Goal: Task Accomplishment & Management: Use online tool/utility

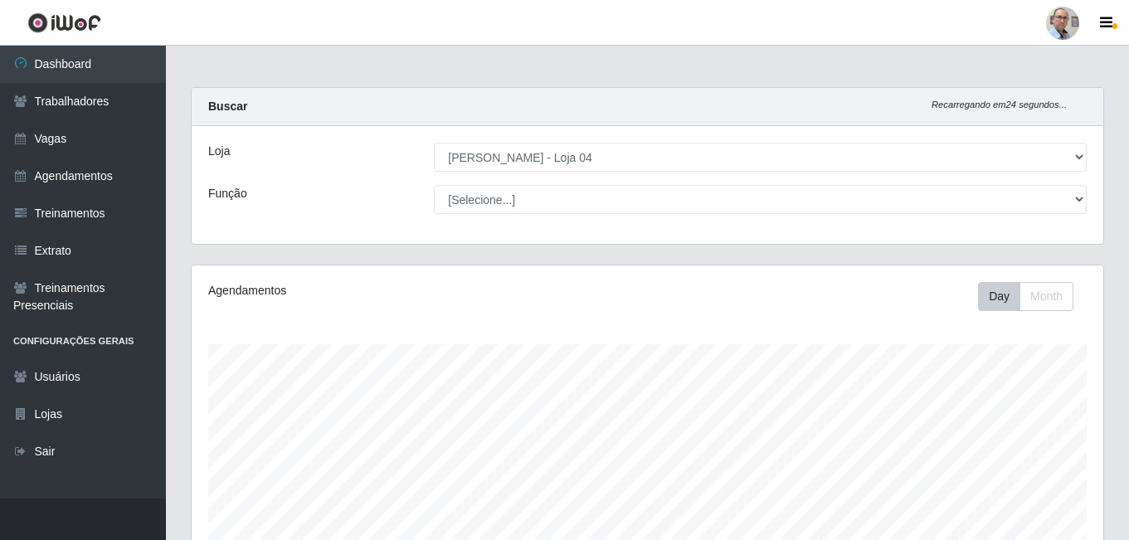
select select "251"
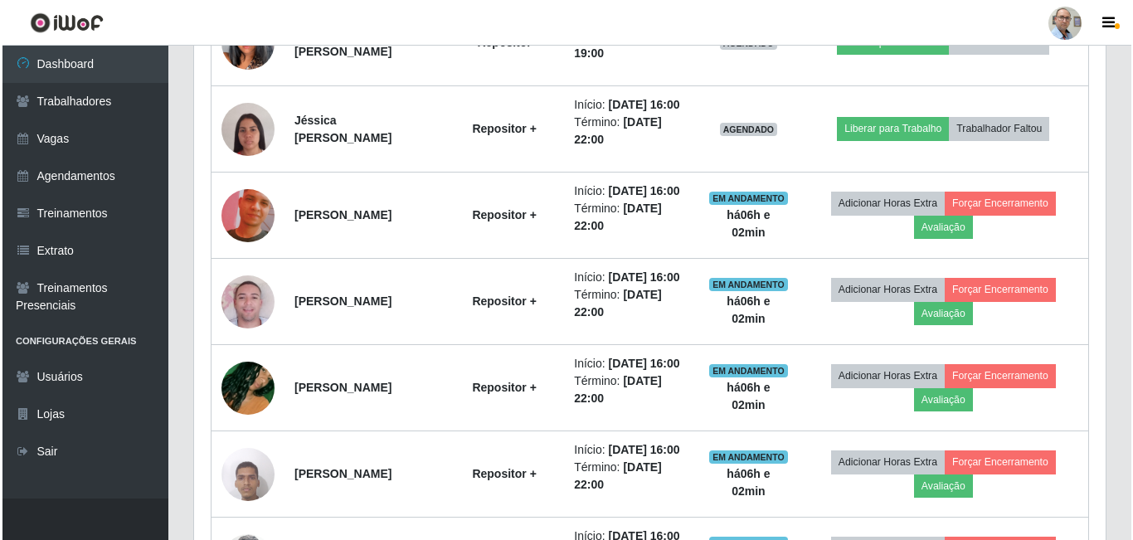
scroll to position [1096, 0]
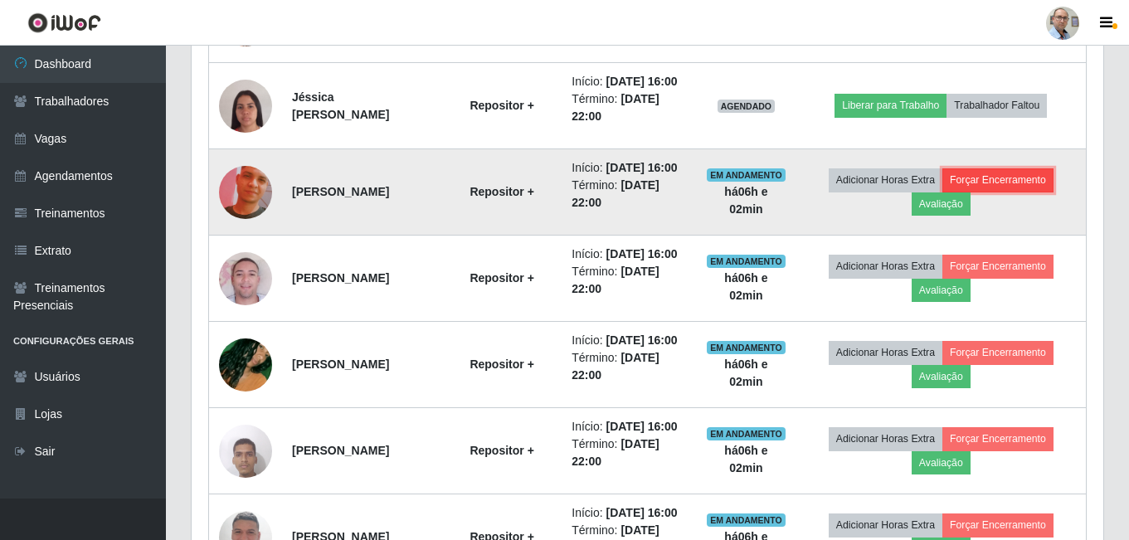
click at [1010, 192] on button "Forçar Encerramento" at bounding box center [998, 179] width 111 height 23
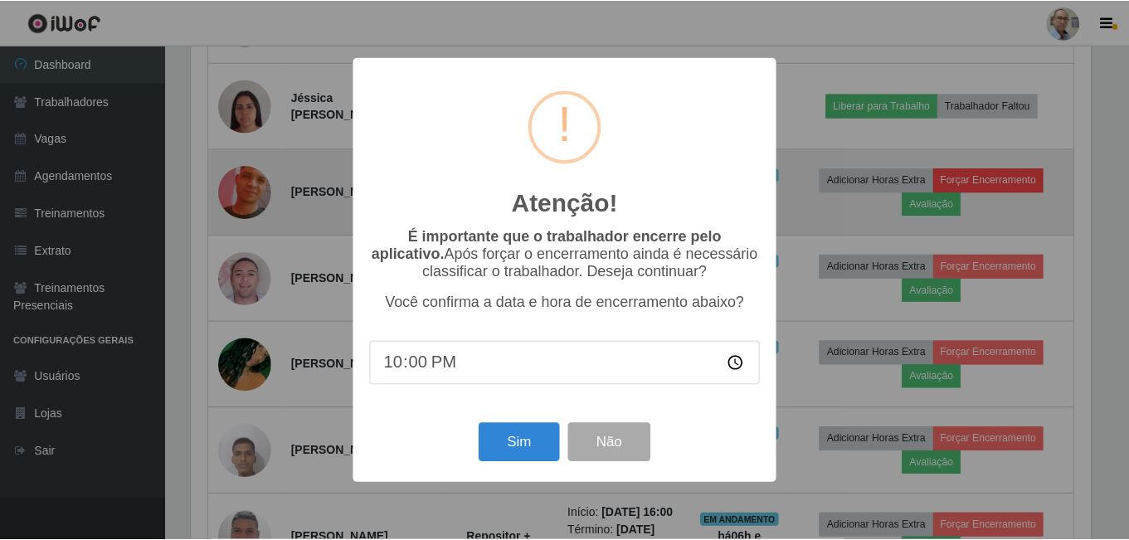
scroll to position [344, 904]
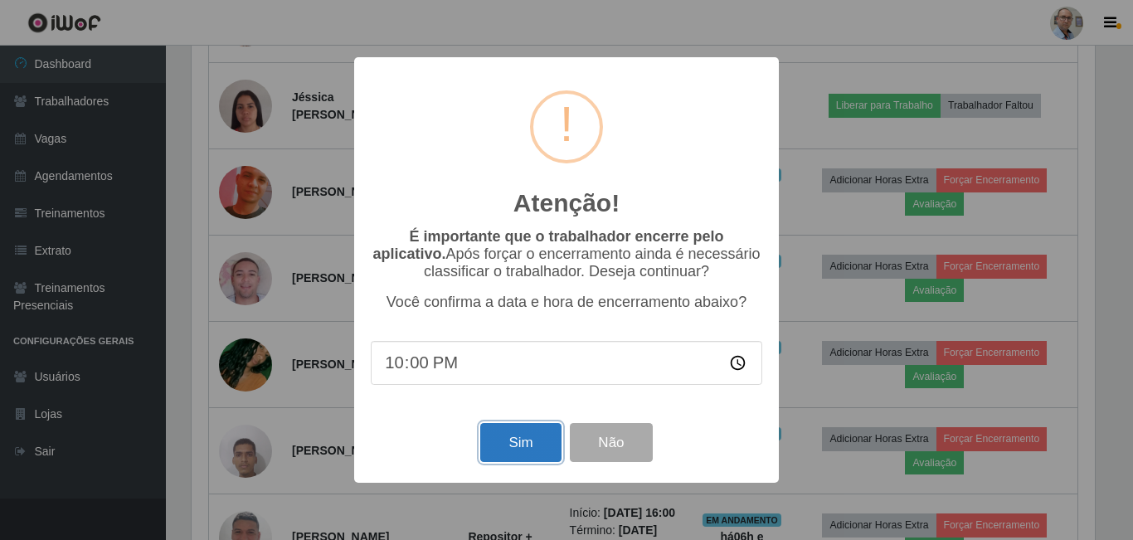
click at [527, 448] on button "Sim" at bounding box center [520, 442] width 80 height 39
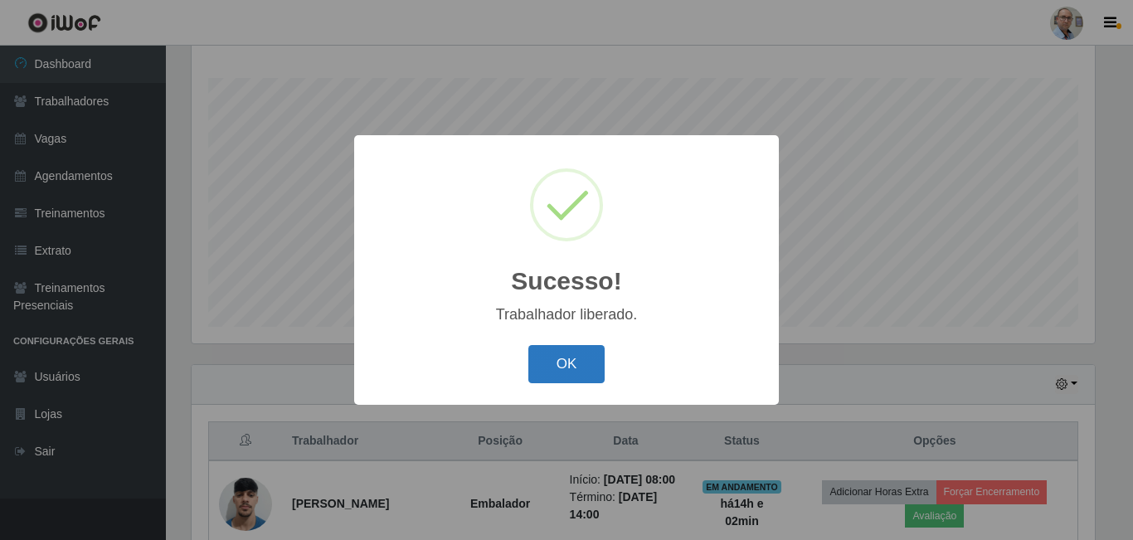
click at [572, 373] on button "OK" at bounding box center [567, 364] width 77 height 39
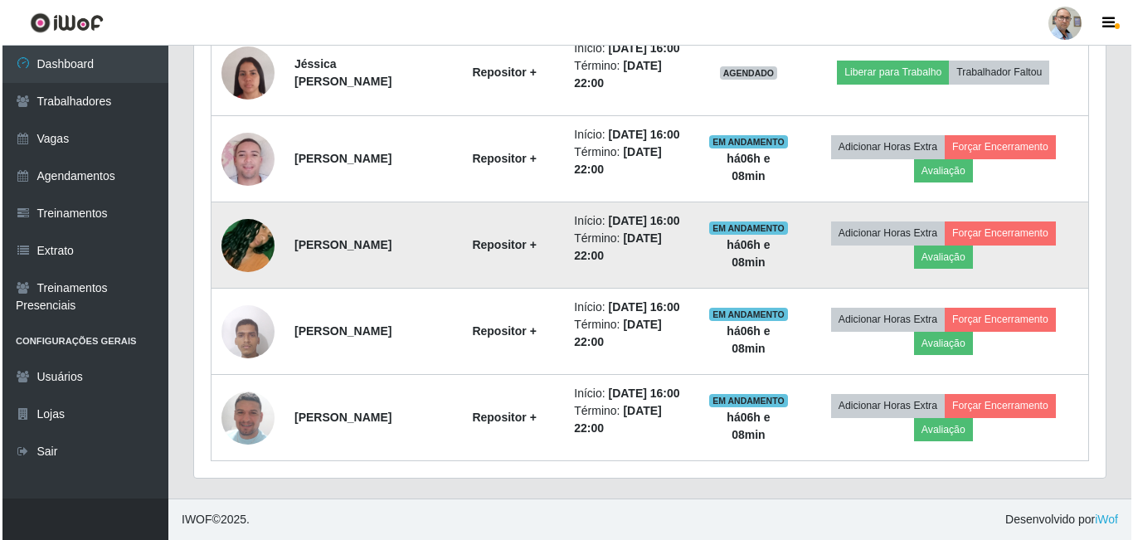
scroll to position [1221, 0]
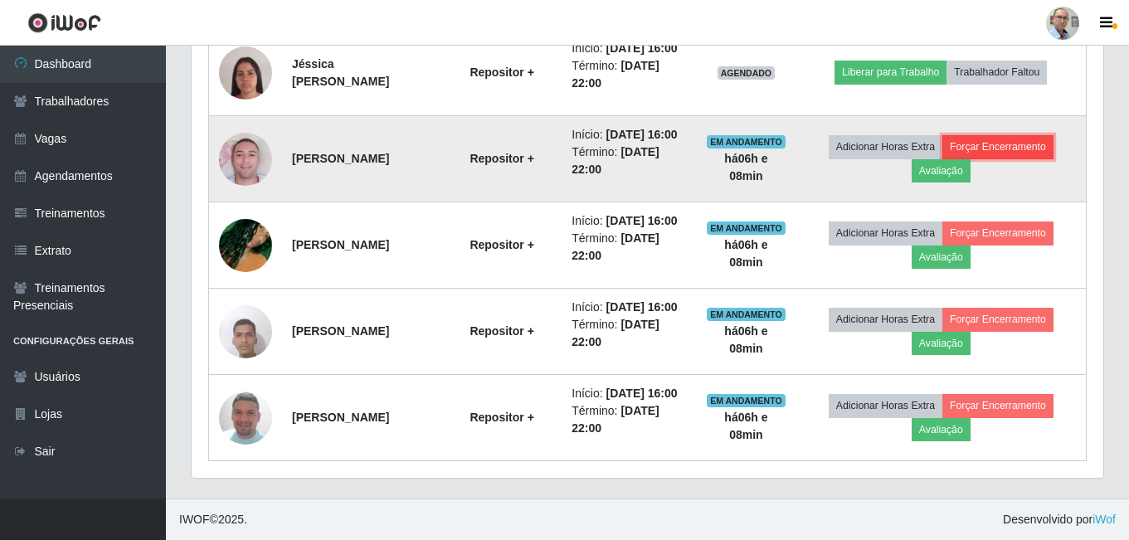
click at [997, 158] on button "Forçar Encerramento" at bounding box center [998, 146] width 111 height 23
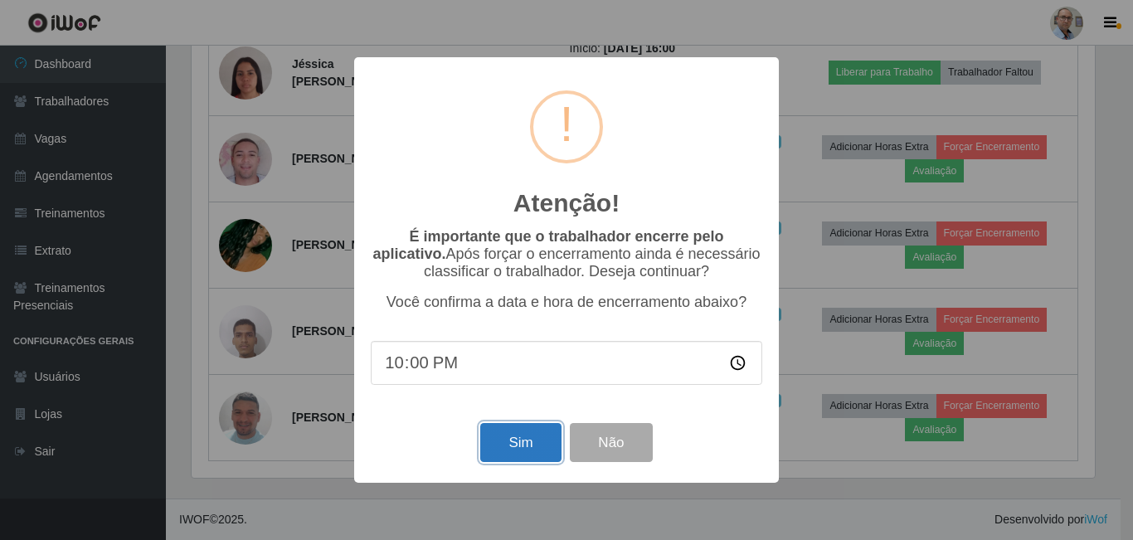
click at [513, 446] on button "Sim" at bounding box center [520, 442] width 80 height 39
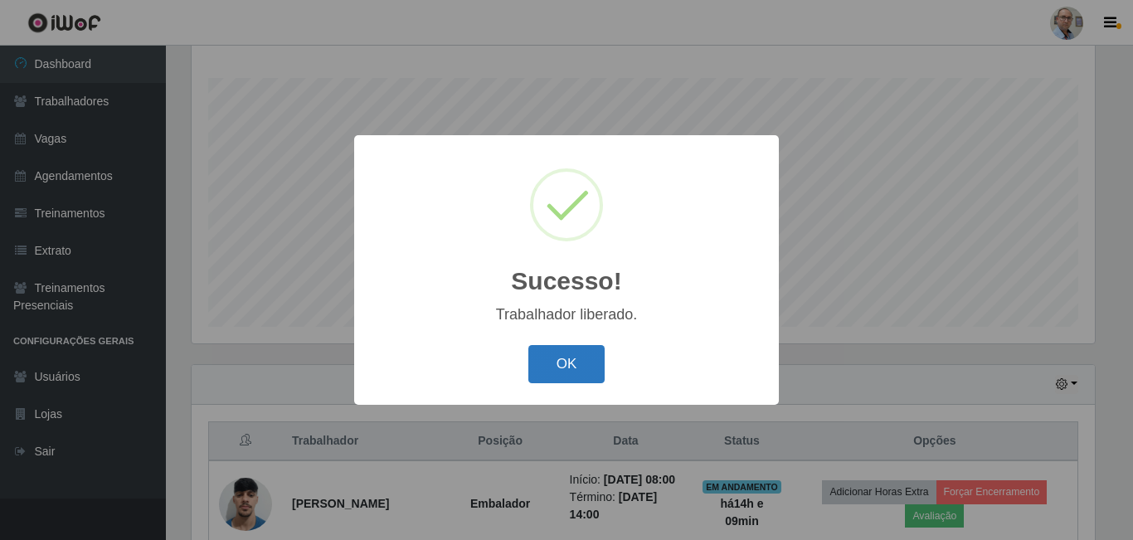
click at [558, 368] on button "OK" at bounding box center [567, 364] width 77 height 39
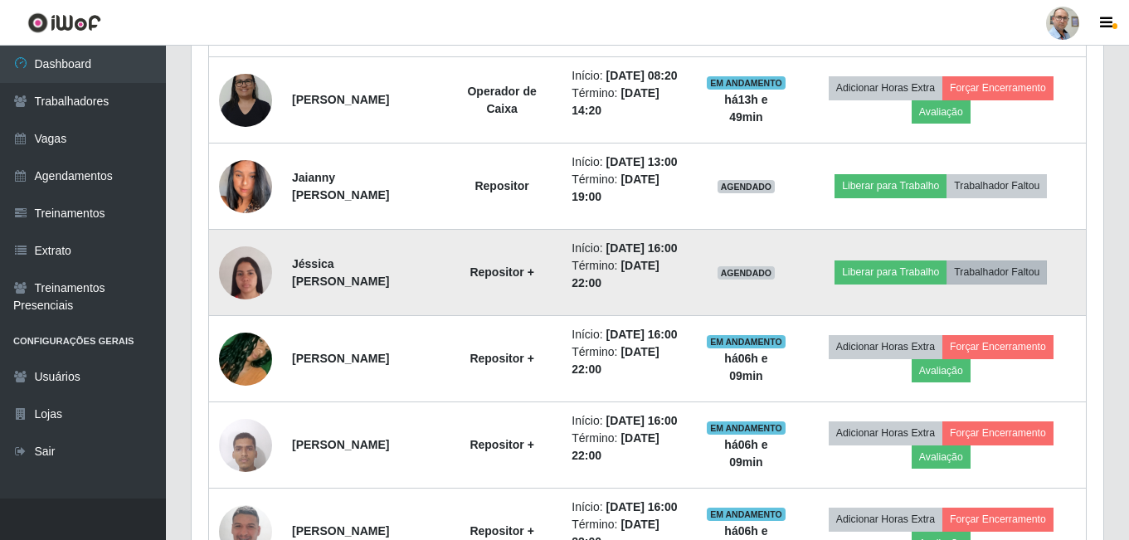
scroll to position [1096, 0]
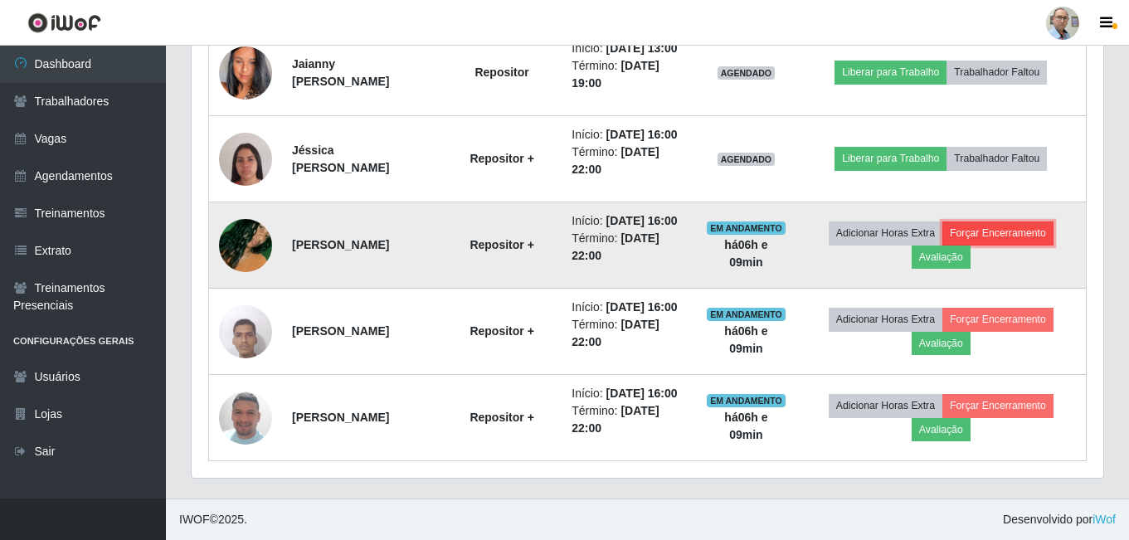
click at [1002, 245] on button "Forçar Encerramento" at bounding box center [998, 233] width 111 height 23
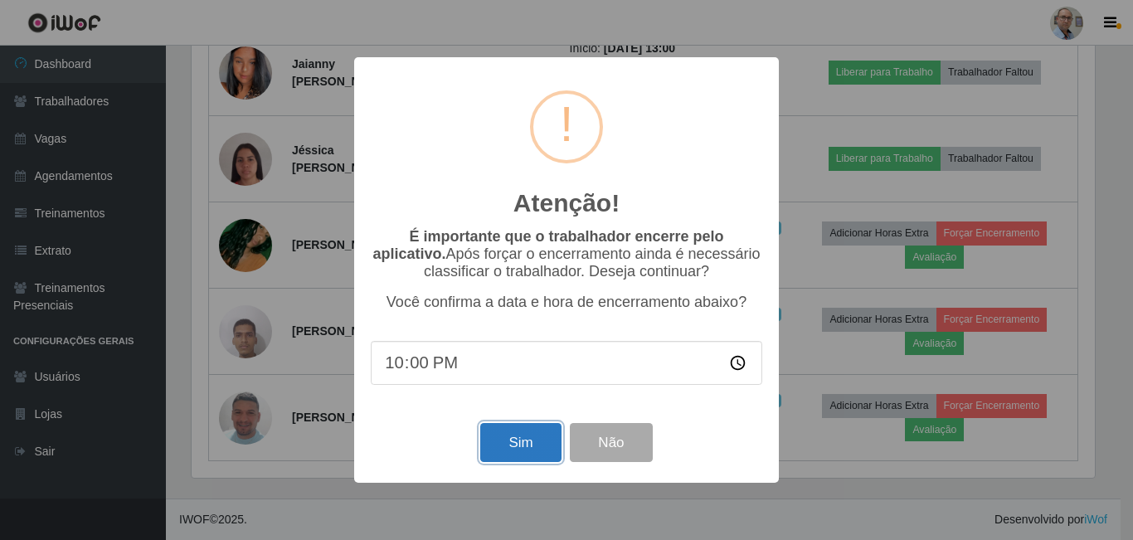
click at [534, 437] on button "Sim" at bounding box center [520, 442] width 80 height 39
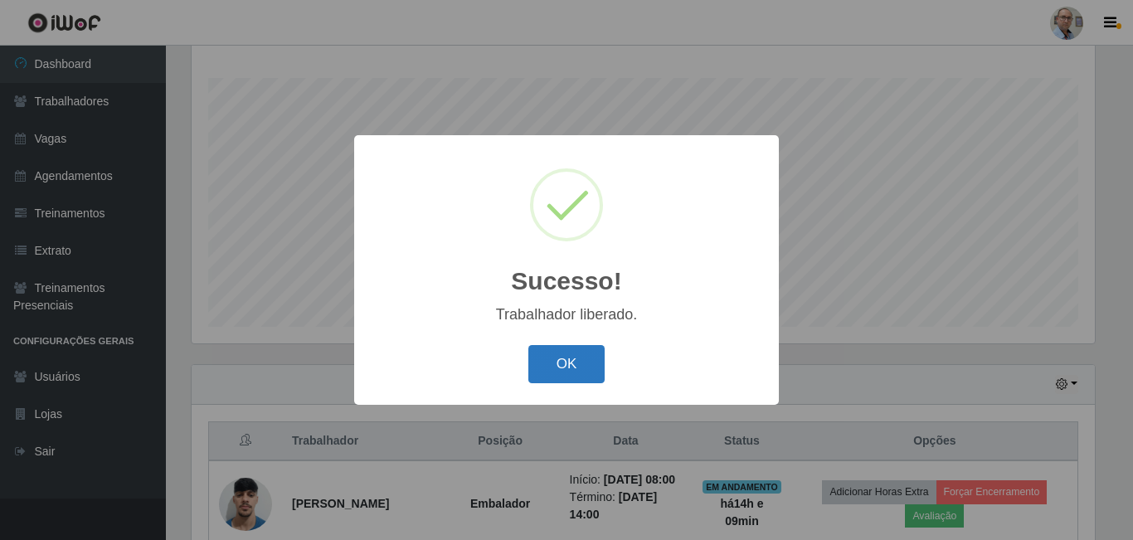
click at [557, 367] on button "OK" at bounding box center [567, 364] width 77 height 39
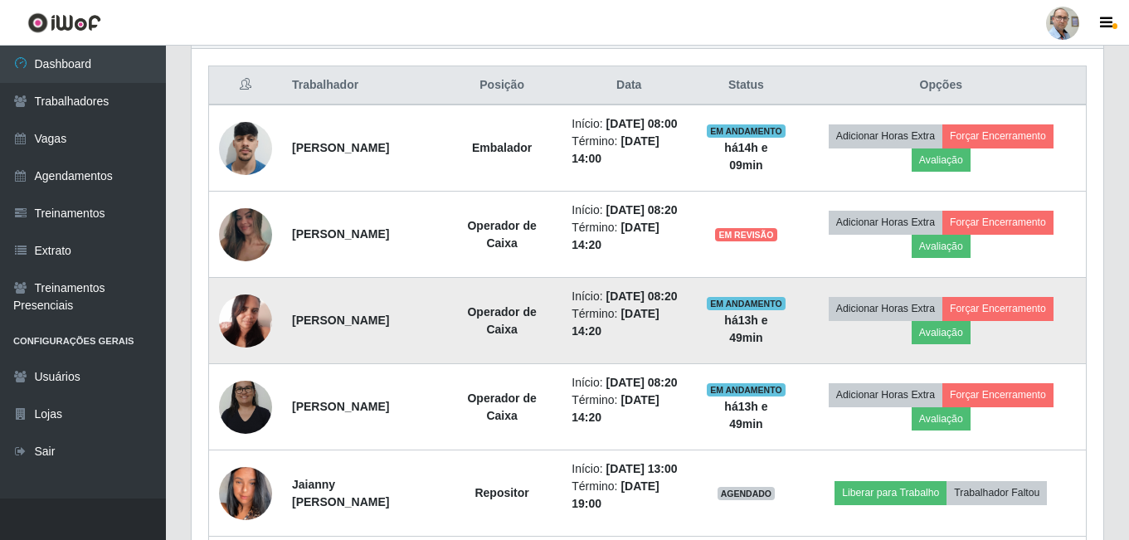
scroll to position [764, 0]
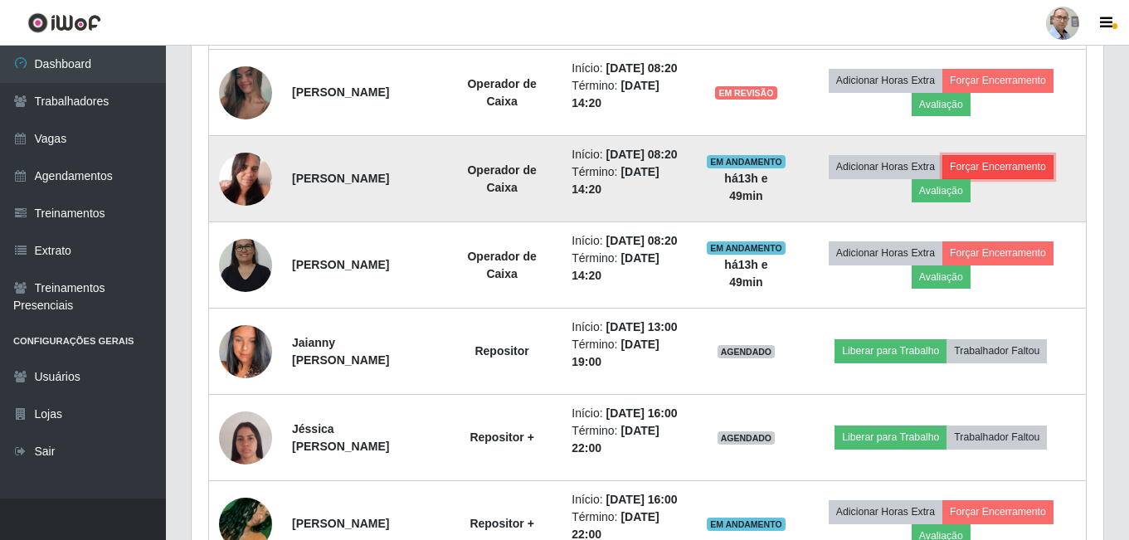
click at [1002, 178] on button "Forçar Encerramento" at bounding box center [998, 166] width 111 height 23
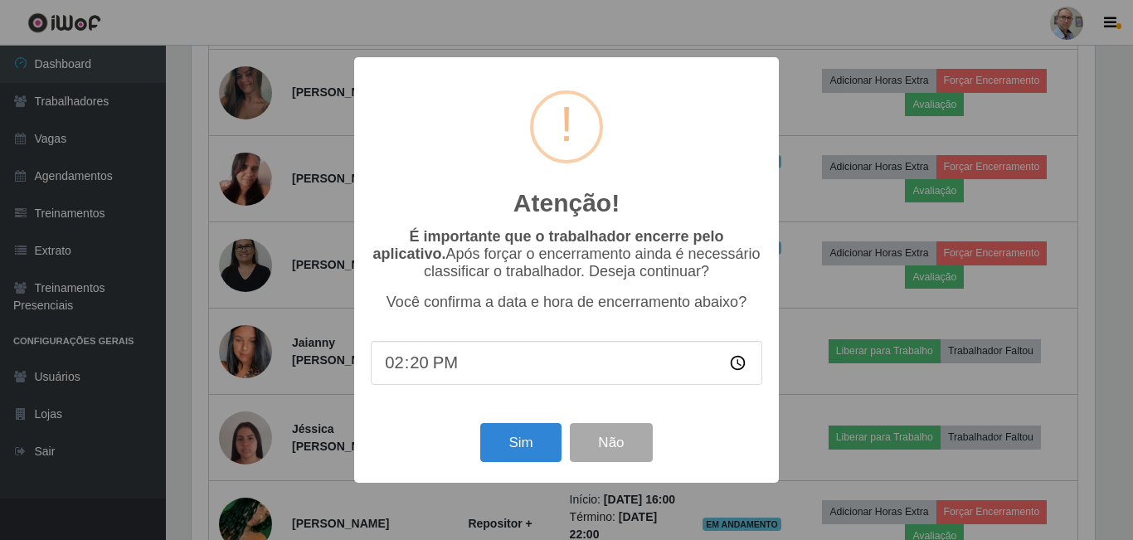
click at [796, 290] on div "Atenção! × É importante que o trabalhador encerre pelo aplicativo. Após forçar …" at bounding box center [566, 270] width 1133 height 540
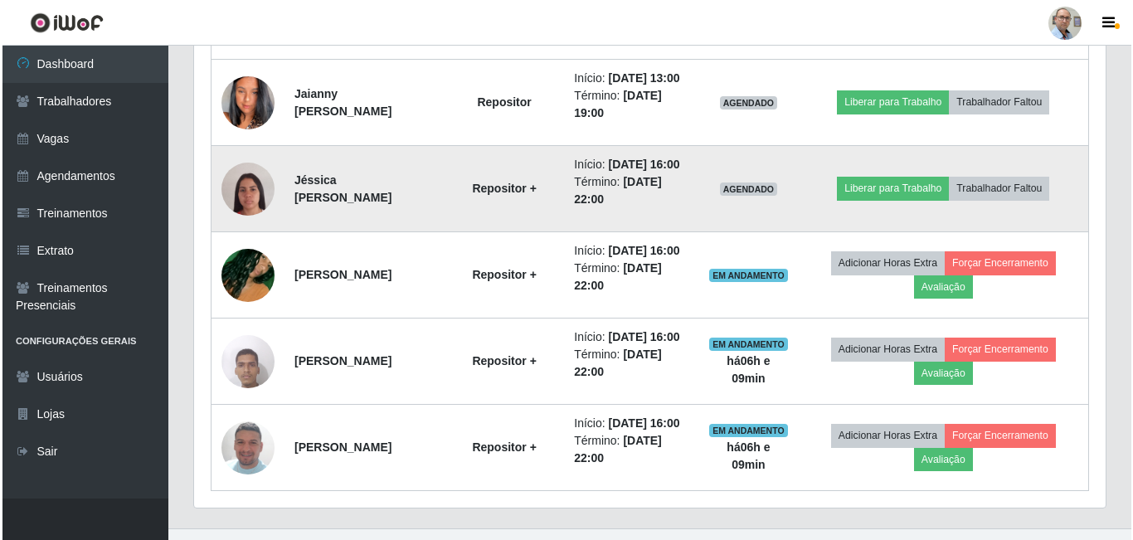
scroll to position [1179, 0]
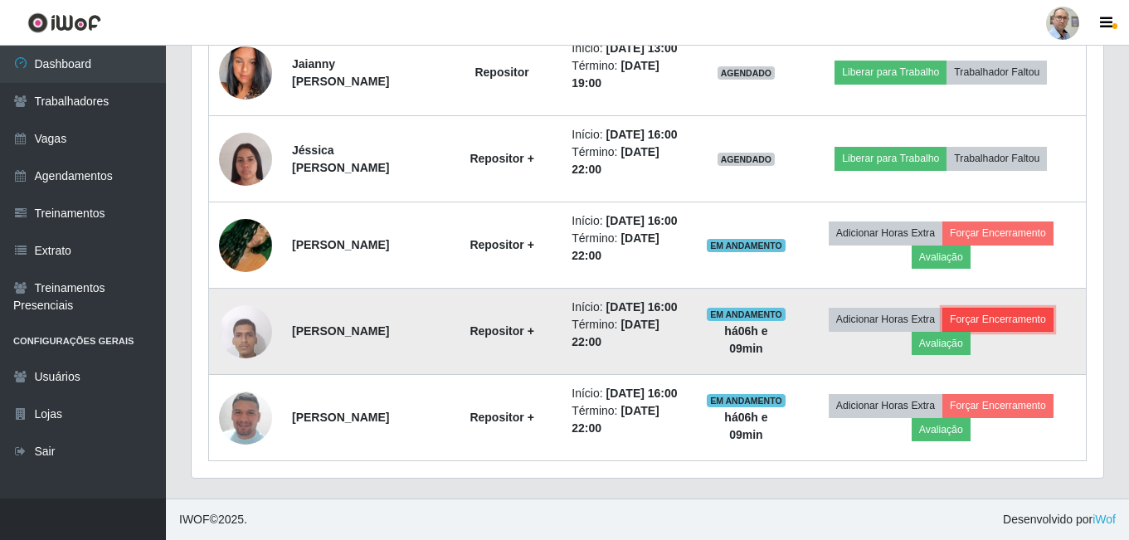
click at [1006, 318] on button "Forçar Encerramento" at bounding box center [998, 319] width 111 height 23
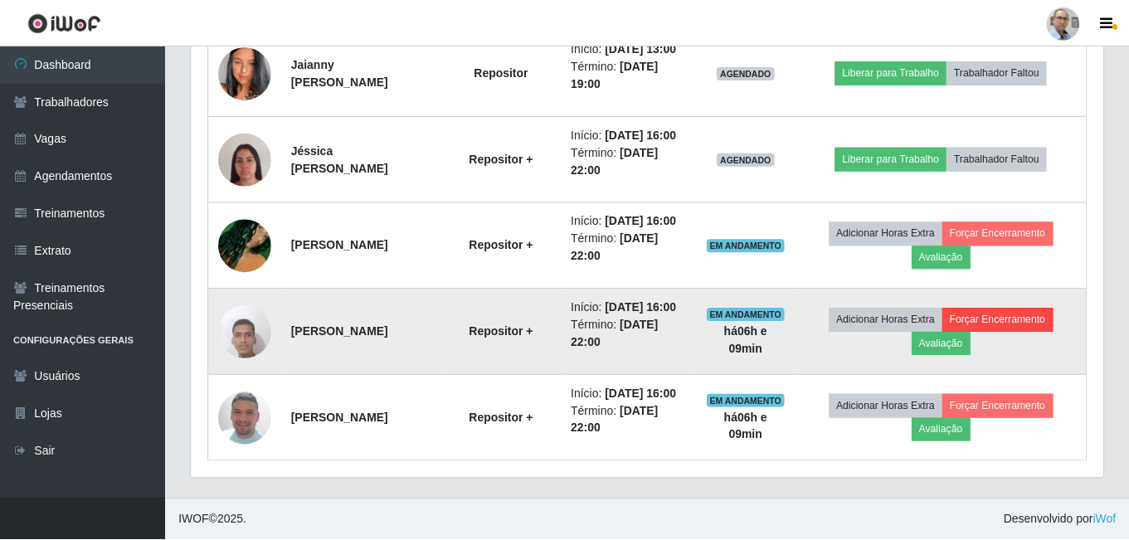
scroll to position [0, 0]
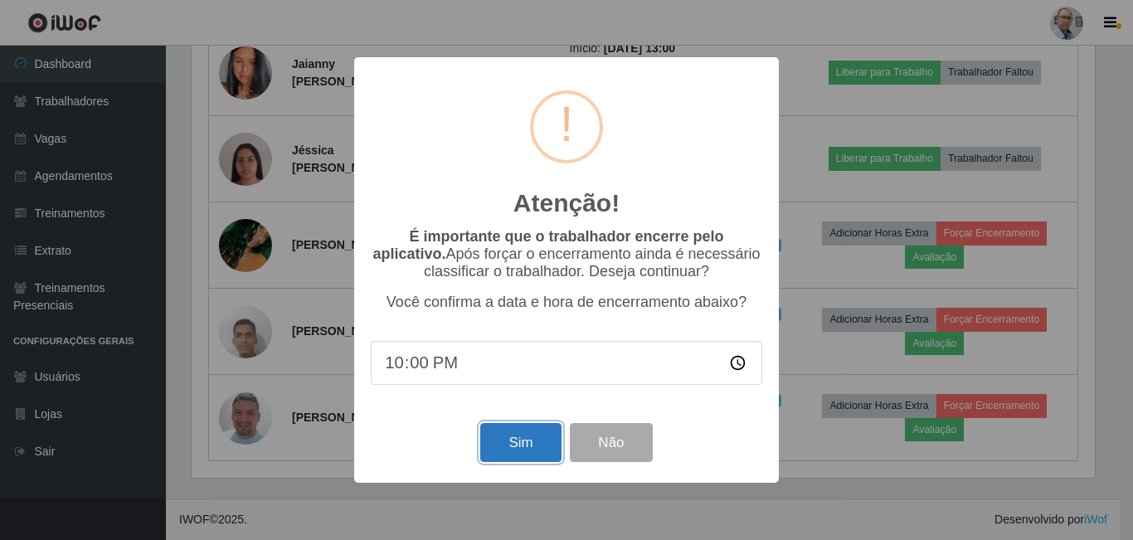
click at [510, 448] on button "Sim" at bounding box center [520, 442] width 80 height 39
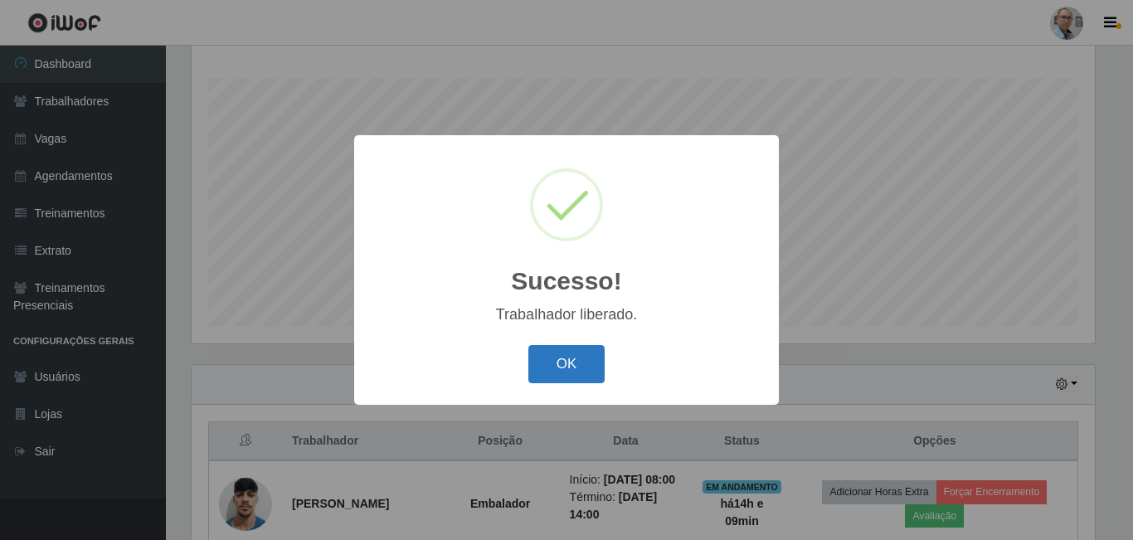
click at [550, 375] on button "OK" at bounding box center [567, 364] width 77 height 39
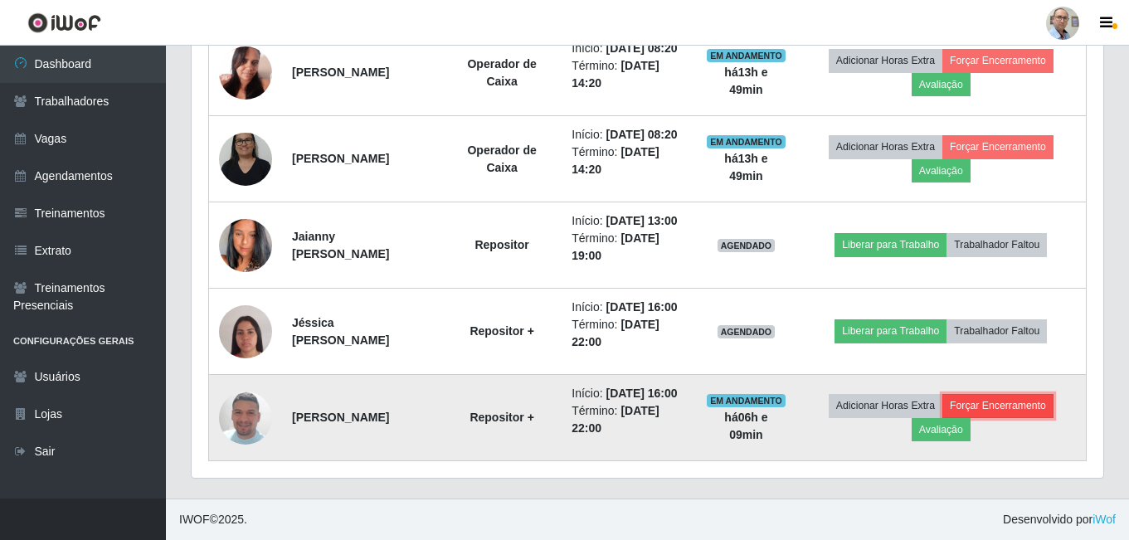
click at [1019, 399] on button "Forçar Encerramento" at bounding box center [998, 405] width 111 height 23
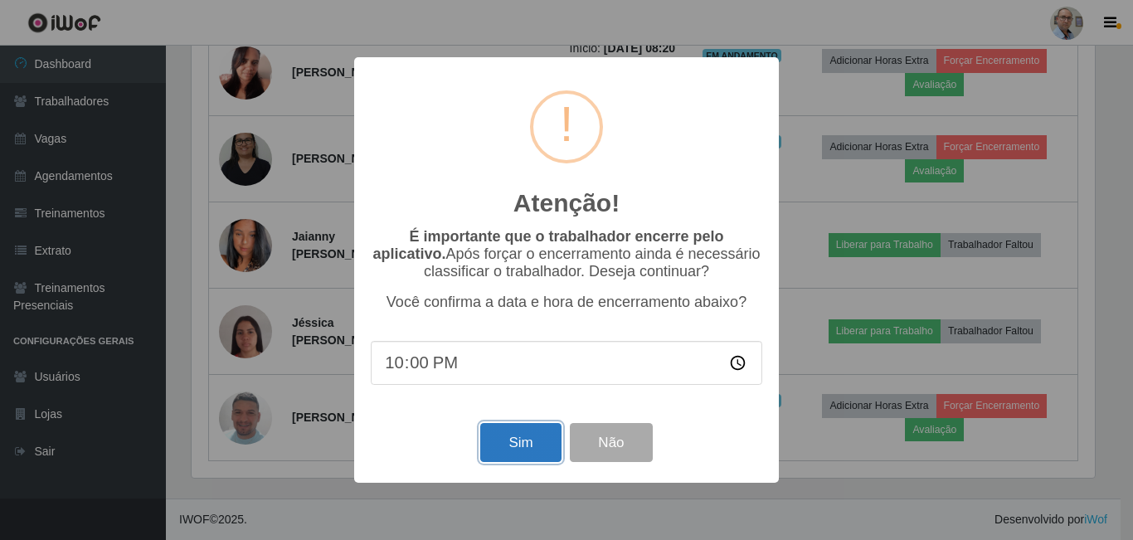
click at [543, 449] on button "Sim" at bounding box center [520, 442] width 80 height 39
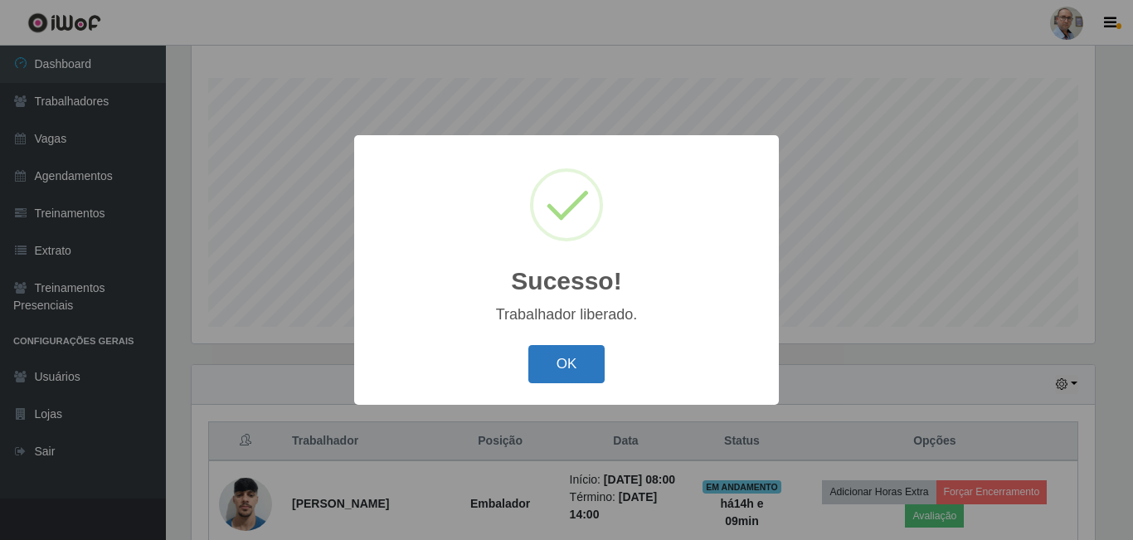
click at [585, 359] on button "OK" at bounding box center [567, 364] width 77 height 39
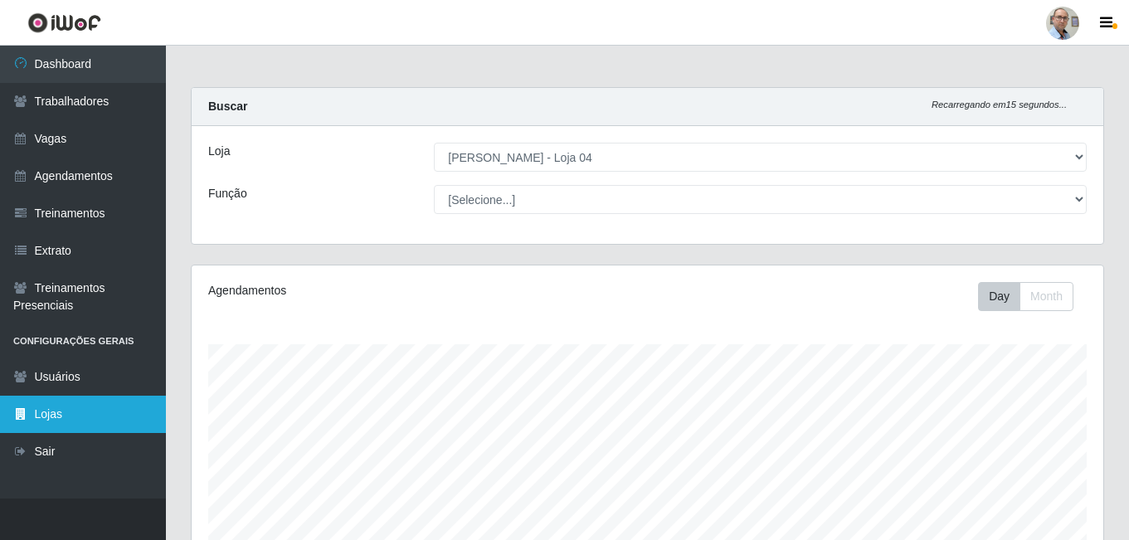
scroll to position [166, 0]
